Goal: Task Accomplishment & Management: Manage account settings

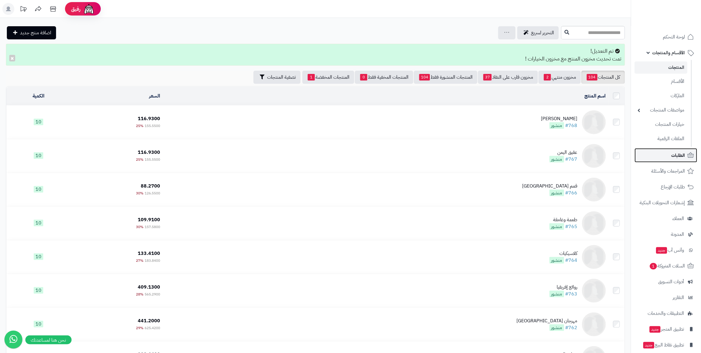
click at [678, 155] on span "الطلبات" at bounding box center [678, 155] width 14 height 8
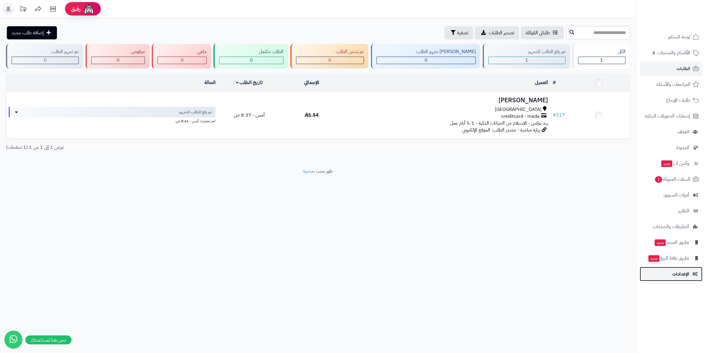
click at [687, 272] on span "الإعدادات" at bounding box center [680, 274] width 17 height 8
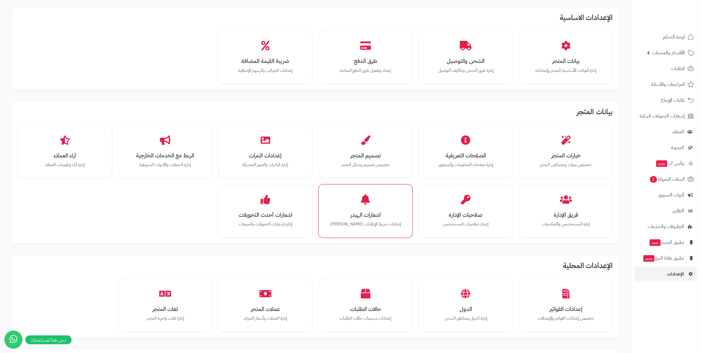
scroll to position [33, 0]
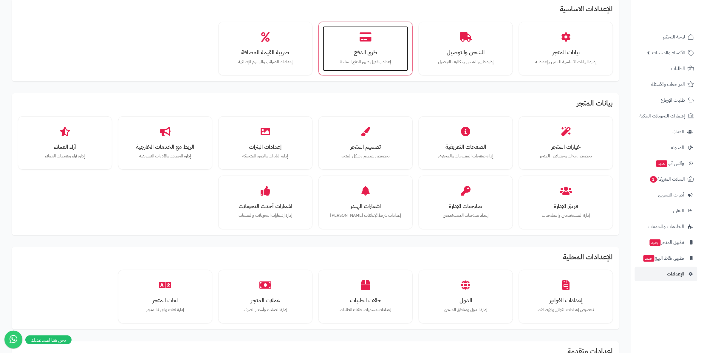
click at [374, 45] on div "طرق الدفع إعداد وتفعيل طرق الدفع المتاحة" at bounding box center [365, 48] width 85 height 45
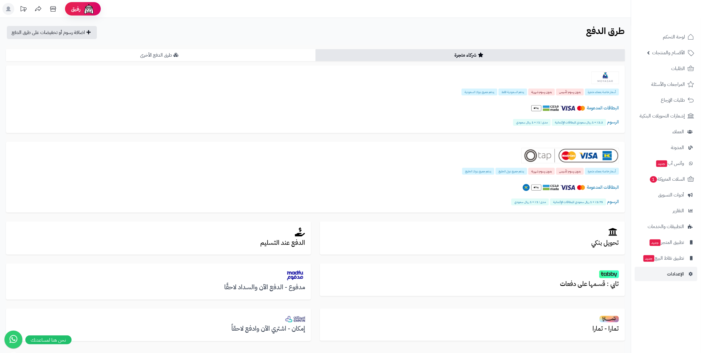
click at [200, 56] on link "طرق الدفع الأخرى" at bounding box center [160, 55] width 309 height 12
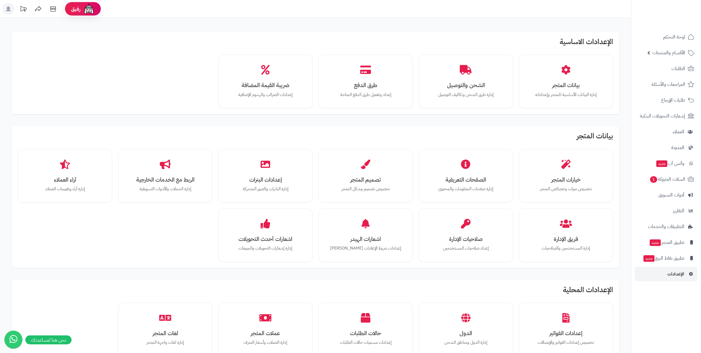
scroll to position [33, 0]
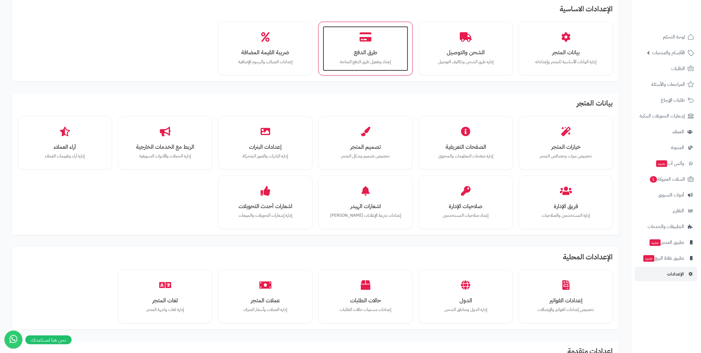
click at [386, 38] on div "طرق الدفع إعداد وتفعيل طرق الدفع المتاحة" at bounding box center [365, 48] width 85 height 45
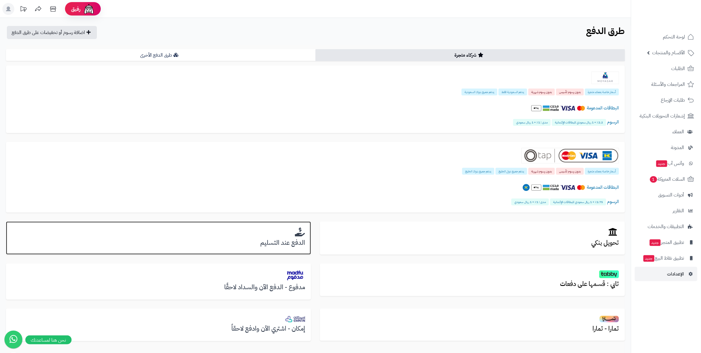
click at [281, 230] on h2 at bounding box center [158, 232] width 293 height 10
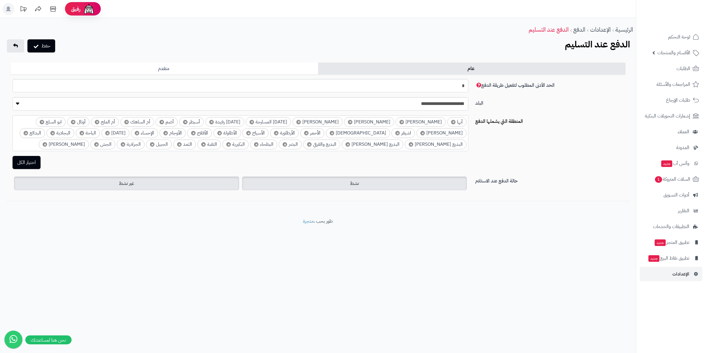
click at [378, 185] on label "نشط" at bounding box center [354, 183] width 225 height 14
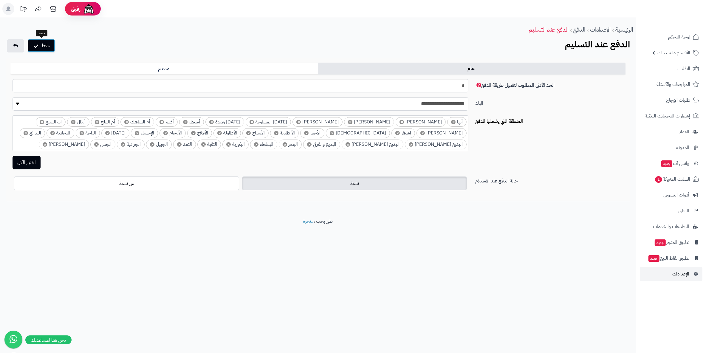
click at [47, 44] on button "حفظ" at bounding box center [41, 45] width 28 height 13
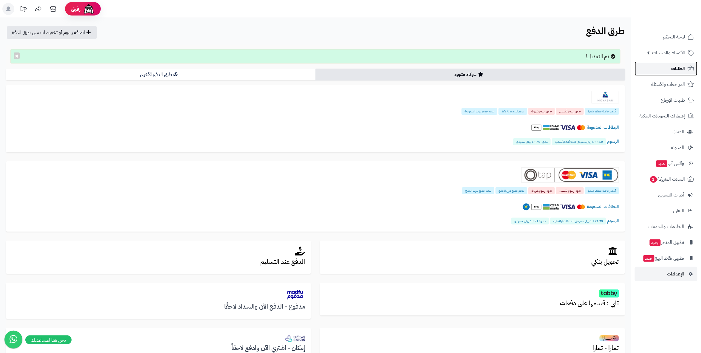
click at [682, 69] on span "الطلبات" at bounding box center [678, 68] width 14 height 8
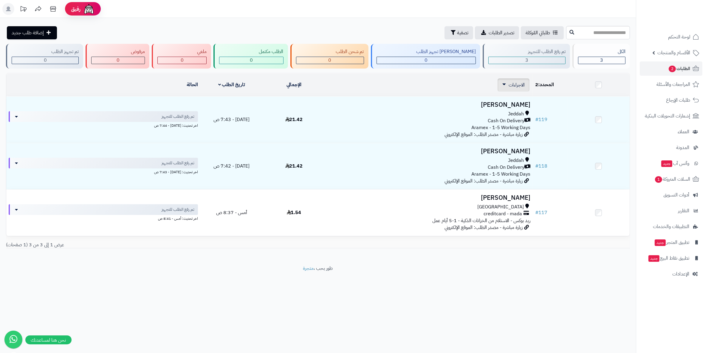
click at [505, 88] on link "الاجراءات" at bounding box center [513, 84] width 22 height 7
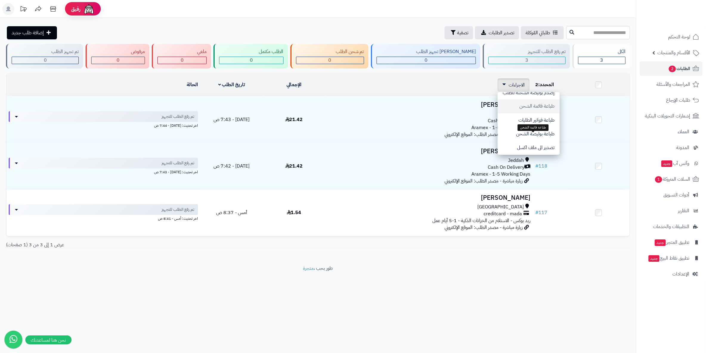
scroll to position [48, 0]
click at [536, 145] on button "حذف الطلبات" at bounding box center [529, 148] width 62 height 14
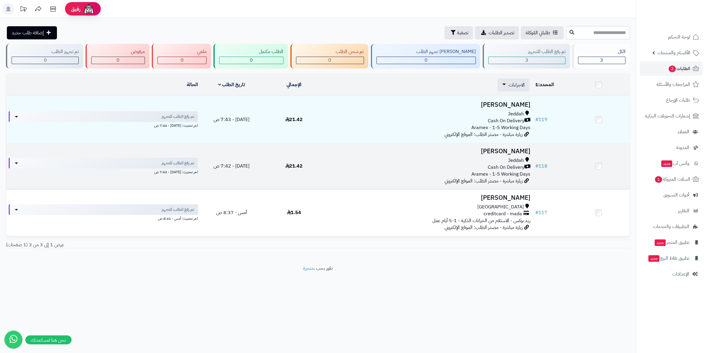
click at [602, 168] on td at bounding box center [598, 166] width 62 height 46
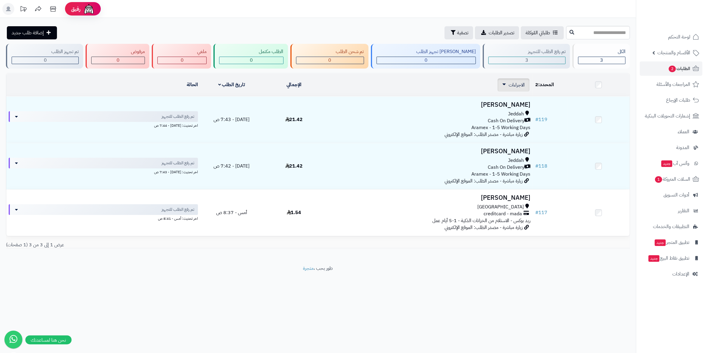
click at [507, 83] on link "الاجراءات" at bounding box center [513, 84] width 22 height 7
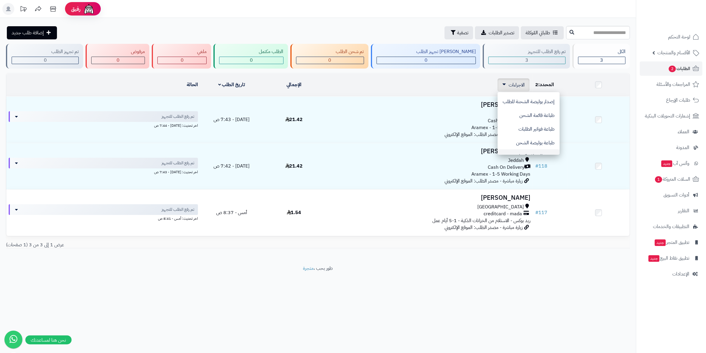
scroll to position [48, 0]
click at [538, 146] on button "حذف الطلبات" at bounding box center [529, 148] width 62 height 14
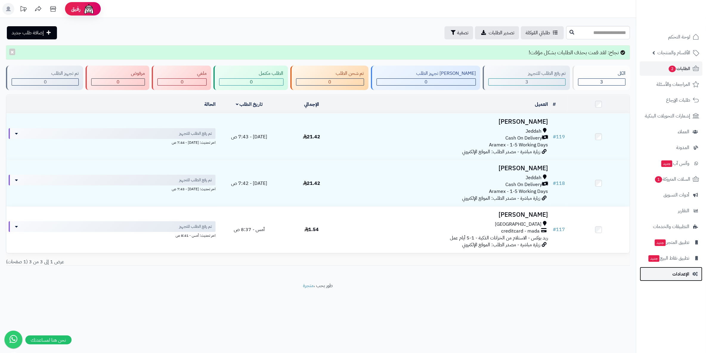
click at [677, 274] on span "الإعدادات" at bounding box center [680, 274] width 17 height 8
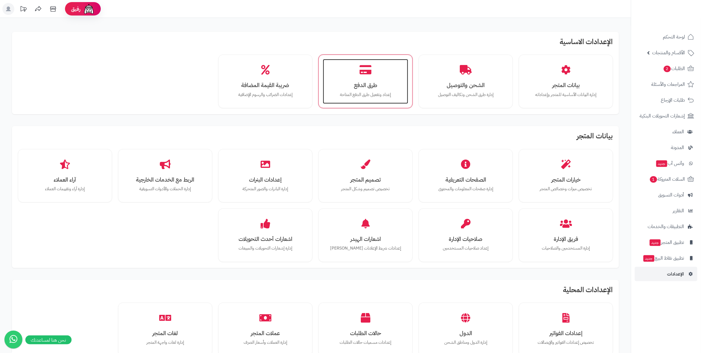
click at [358, 75] on div "طرق الدفع إعداد وتفعيل طرق الدفع المتاحة" at bounding box center [365, 81] width 85 height 45
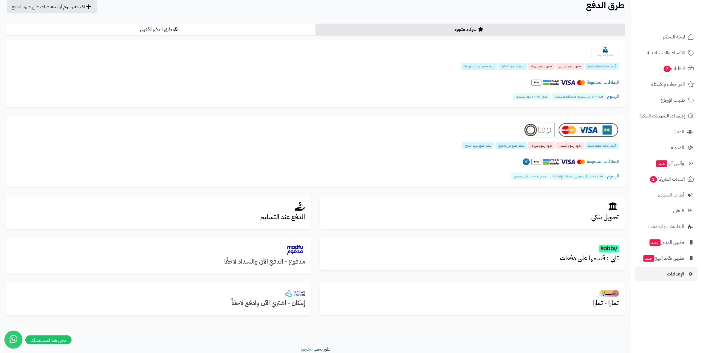
scroll to position [48, 0]
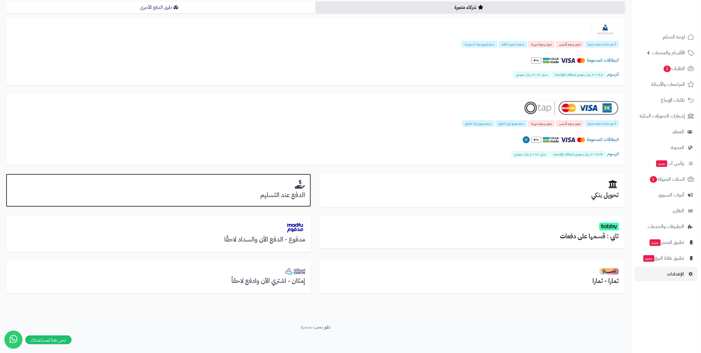
click at [269, 189] on div "الدفع عند التسليم" at bounding box center [158, 190] width 305 height 33
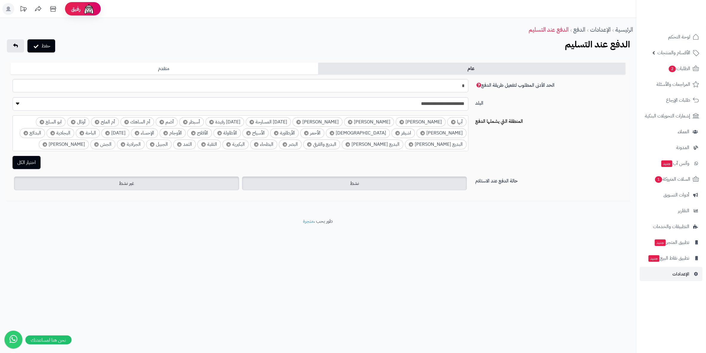
click at [125, 180] on span "غير نشط" at bounding box center [126, 183] width 15 height 7
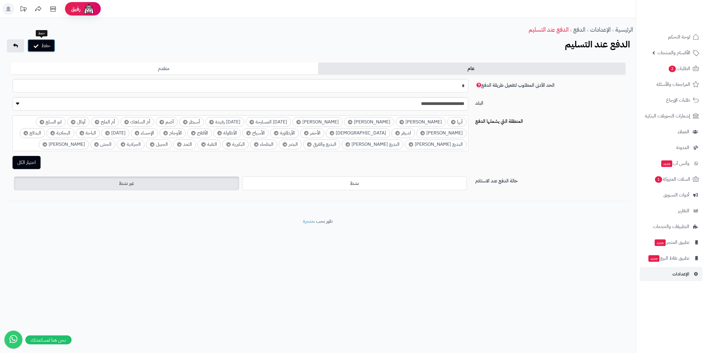
click at [49, 46] on button "حفظ" at bounding box center [41, 45] width 28 height 13
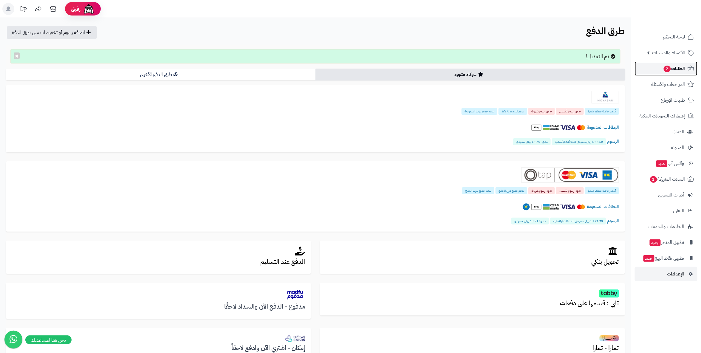
click at [684, 66] on span "الطلبات 2" at bounding box center [674, 68] width 22 height 8
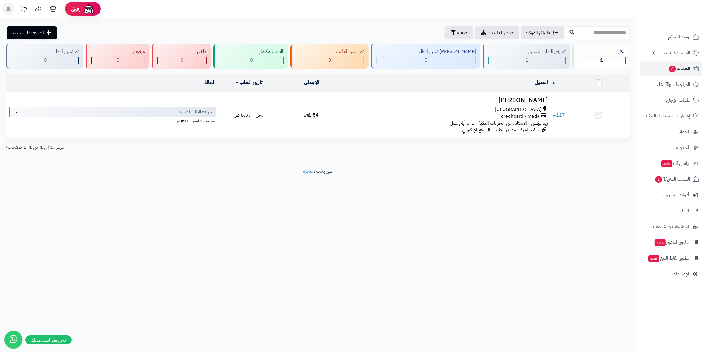
click at [341, 79] on td "الإجمالي" at bounding box center [312, 83] width 62 height 18
click at [254, 81] on link "تاريخ الطلب" at bounding box center [249, 82] width 27 height 7
click at [688, 66] on span "الطلبات 2" at bounding box center [679, 68] width 22 height 8
click at [687, 67] on span "الطلبات 2" at bounding box center [679, 68] width 22 height 8
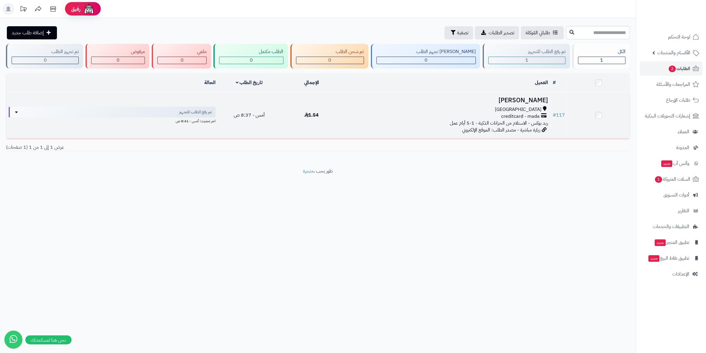
click at [531, 98] on h3 "[PERSON_NAME]" at bounding box center [446, 100] width 203 height 7
